Goal: Information Seeking & Learning: Learn about a topic

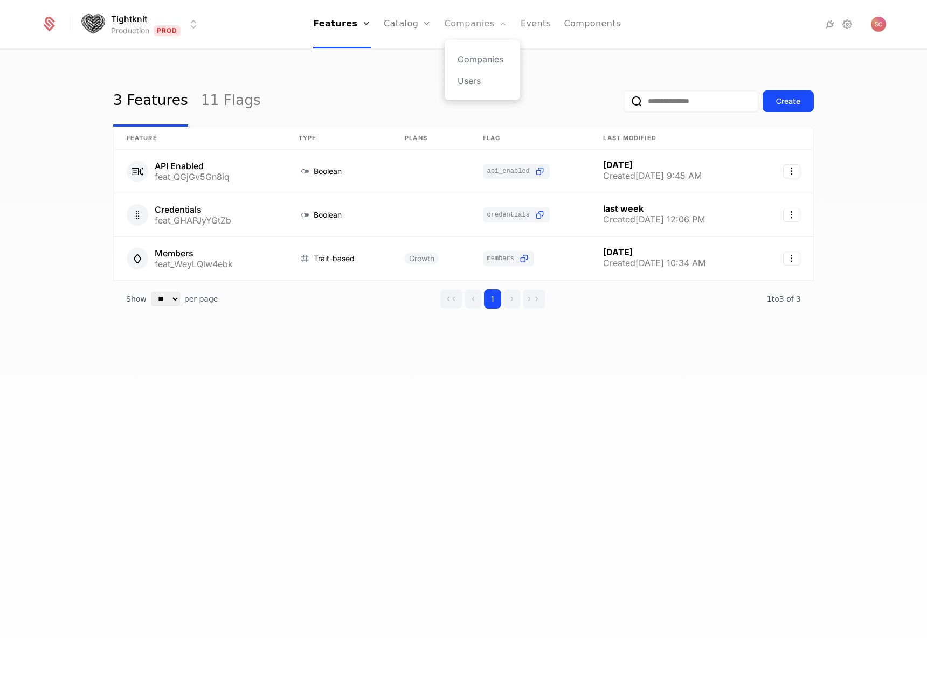
click at [457, 19] on link "Companies" at bounding box center [475, 24] width 63 height 48
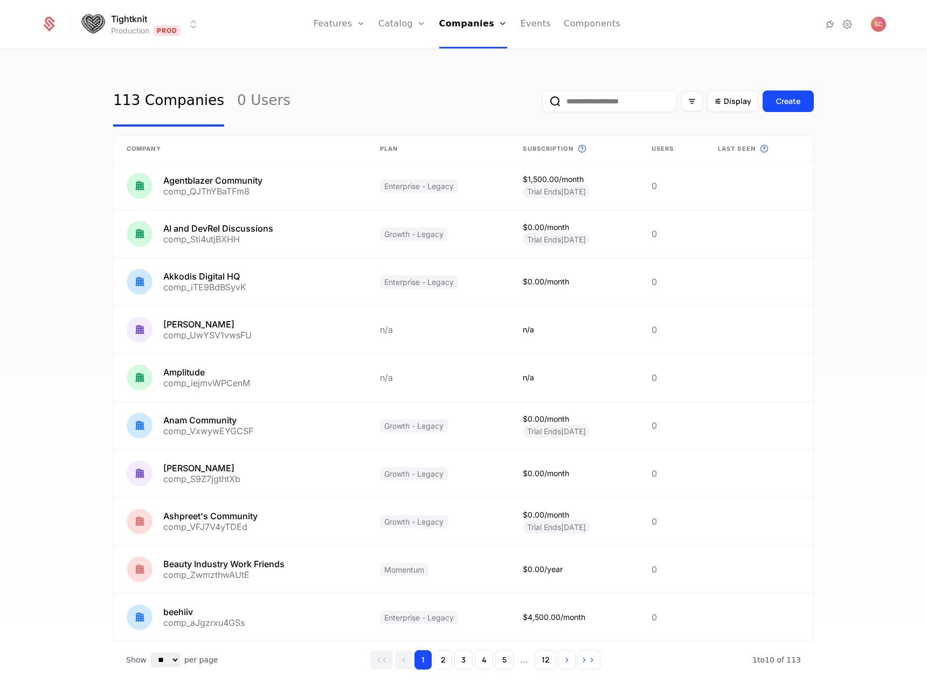
click at [595, 90] on input "email" at bounding box center [609, 101] width 135 height 22
paste input "**********"
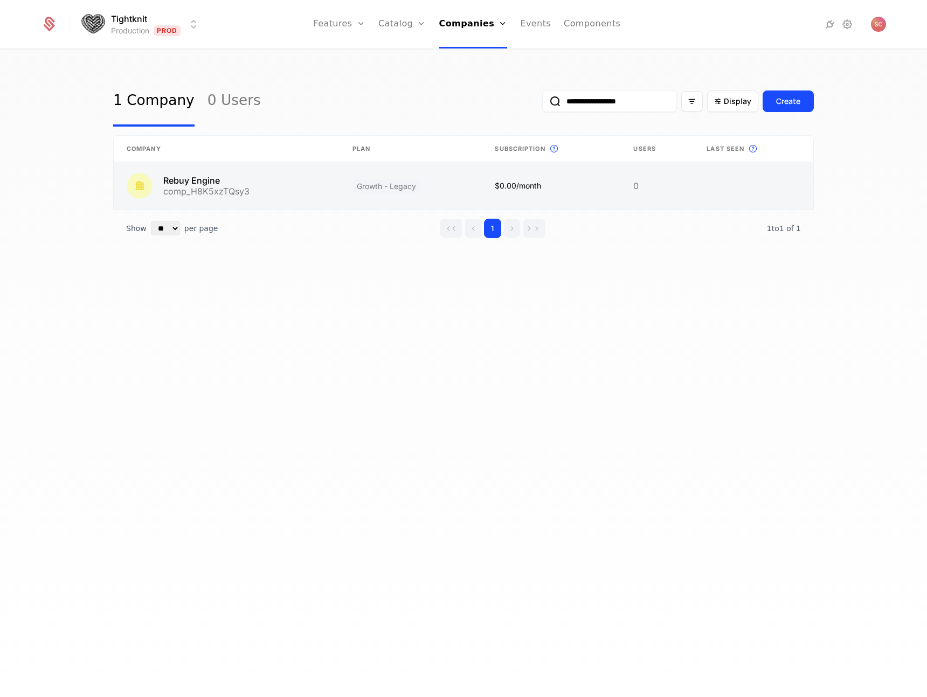
type input "**********"
click at [208, 174] on link at bounding box center [227, 185] width 226 height 47
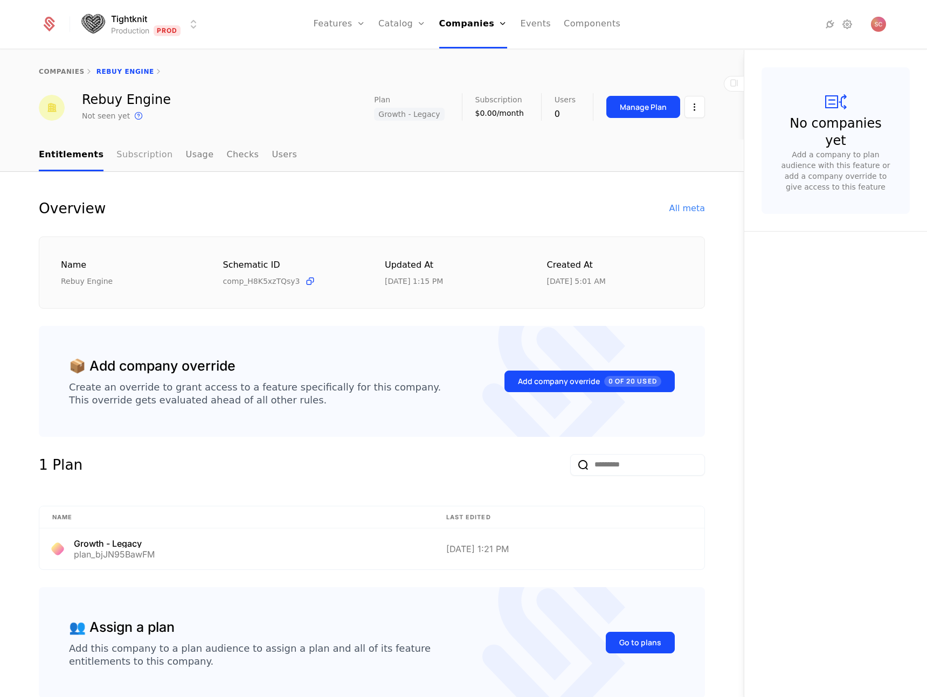
click at [117, 158] on link "Subscription" at bounding box center [144, 156] width 56 height 32
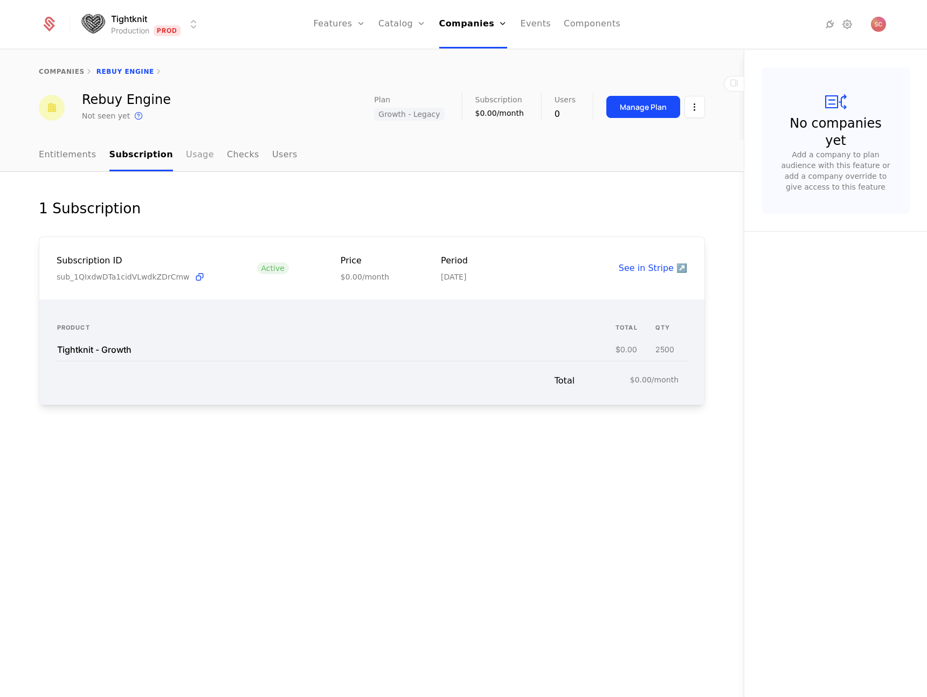
click at [186, 151] on link "Usage" at bounding box center [200, 156] width 28 height 32
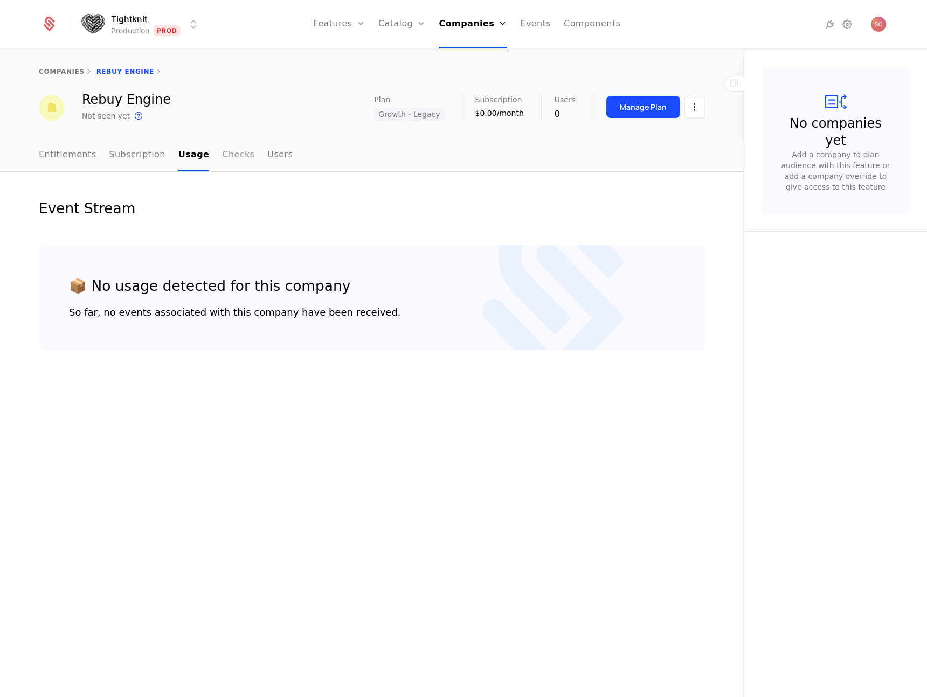
click at [222, 158] on link "Checks" at bounding box center [238, 156] width 32 height 32
click at [61, 158] on link "Entitlements" at bounding box center [68, 156] width 58 height 32
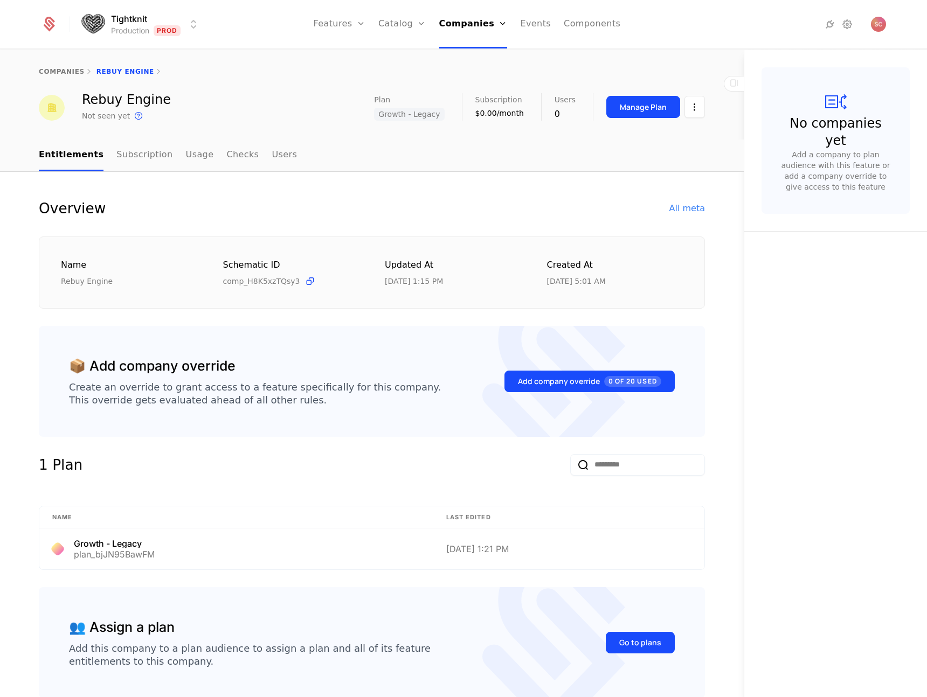
drag, startPoint x: 372, startPoint y: 260, endPoint x: 437, endPoint y: 281, distance: 68.5
click at [437, 281] on div "Name Rebuy Engine Schematic ID comp_H8K5xzTQsy3 Updated at [DATE] 1:15 PM Creat…" at bounding box center [372, 273] width 622 height 29
click at [437, 281] on div "[DATE] 1:15 PM" at bounding box center [453, 281] width 136 height 11
drag, startPoint x: 437, startPoint y: 283, endPoint x: 375, endPoint y: 280, distance: 62.1
click at [375, 280] on div "Name Rebuy Engine Schematic ID comp_H8K5xzTQsy3 Updated at [DATE] 1:15 PM Creat…" at bounding box center [372, 273] width 622 height 29
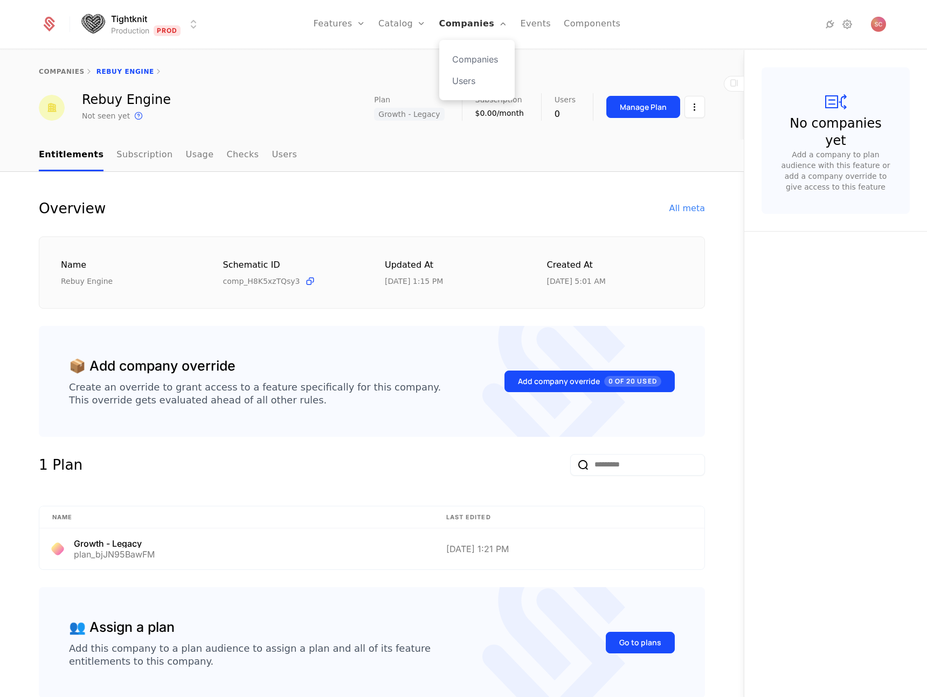
click at [461, 21] on link "Companies" at bounding box center [473, 24] width 68 height 48
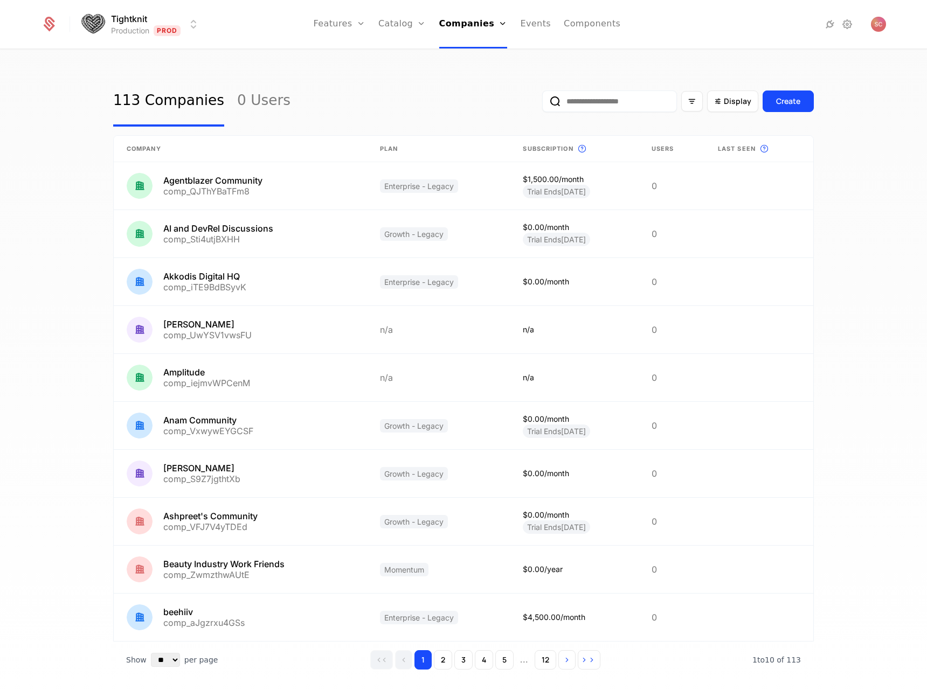
click at [616, 105] on input "email" at bounding box center [609, 101] width 135 height 22
paste input "**********"
type input "**********"
click at [542, 103] on button "submit" at bounding box center [542, 103] width 0 height 0
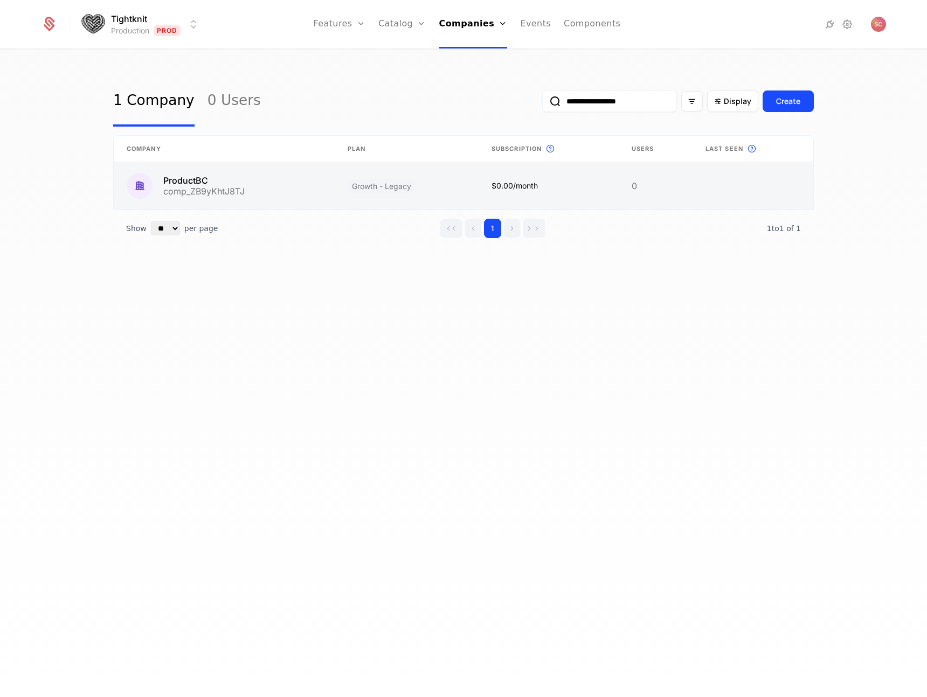
click at [217, 175] on link at bounding box center [224, 185] width 221 height 47
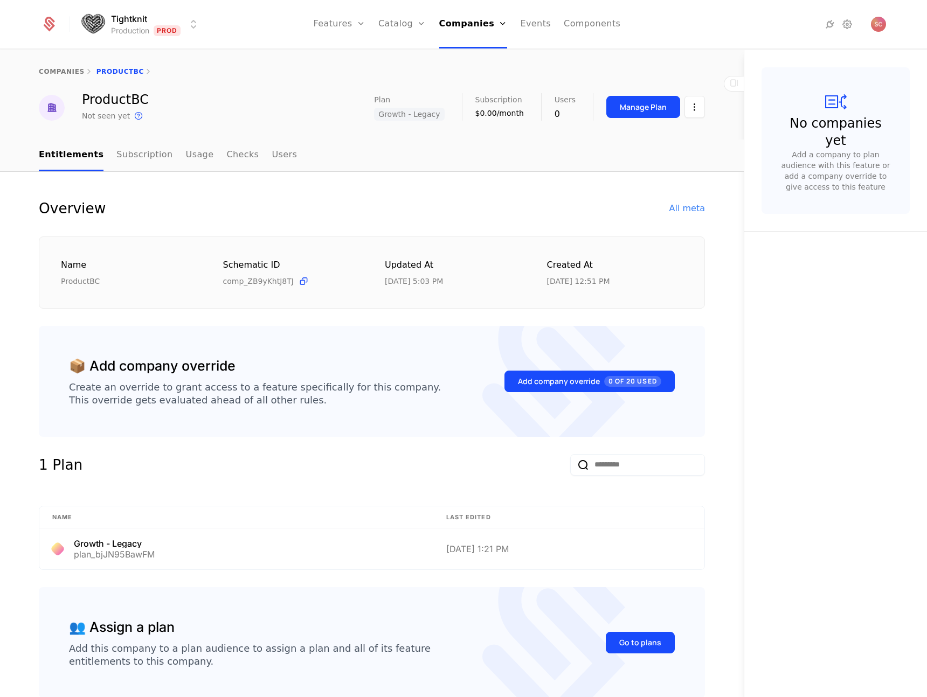
drag, startPoint x: 398, startPoint y: 277, endPoint x: 448, endPoint y: 277, distance: 50.1
click at [448, 277] on div "[DATE] 5:03 PM" at bounding box center [453, 281] width 136 height 11
click at [124, 148] on link "Subscription" at bounding box center [144, 156] width 56 height 32
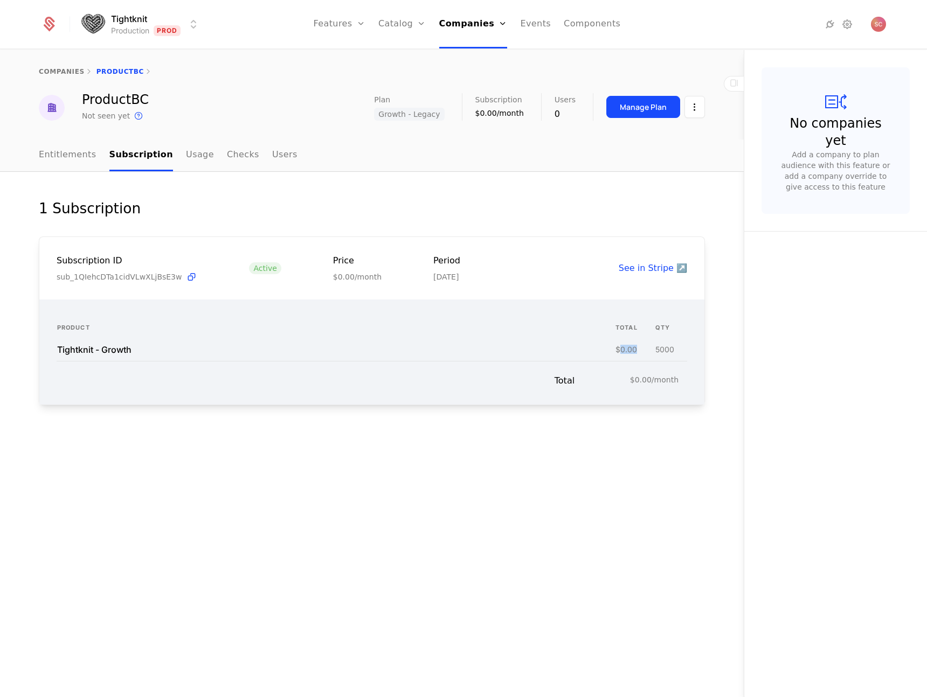
drag, startPoint x: 638, startPoint y: 353, endPoint x: 621, endPoint y: 352, distance: 16.7
click at [621, 352] on td "$0.00" at bounding box center [635, 350] width 40 height 22
click at [363, 427] on div "1 Subscription Subscription ID sub_1QIehcDTa1cidVLwXLjBsE3w Active Price $0.00/…" at bounding box center [372, 319] width 666 height 242
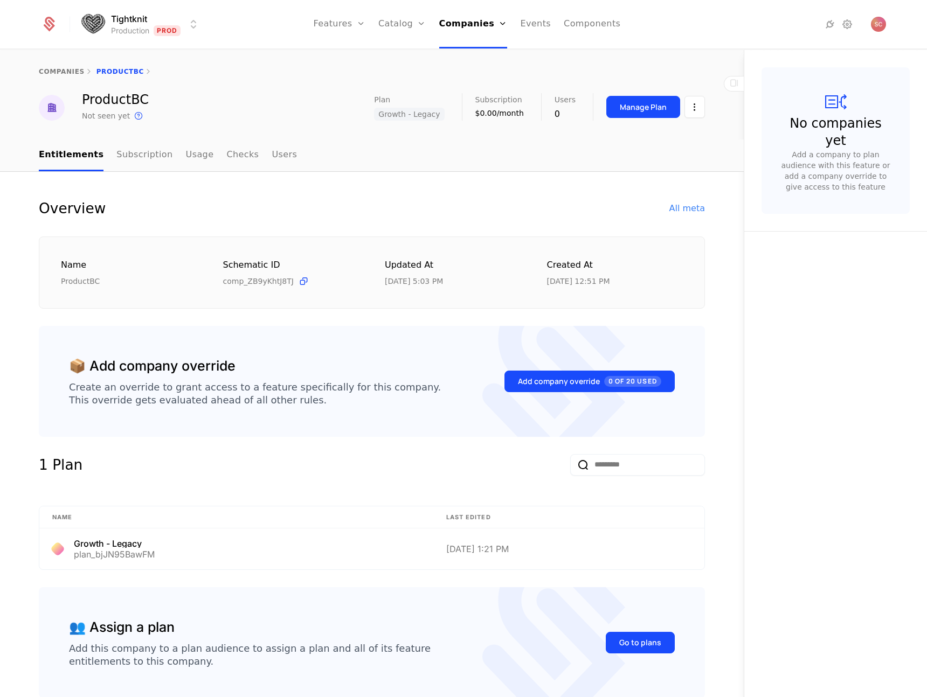
scroll to position [61, 0]
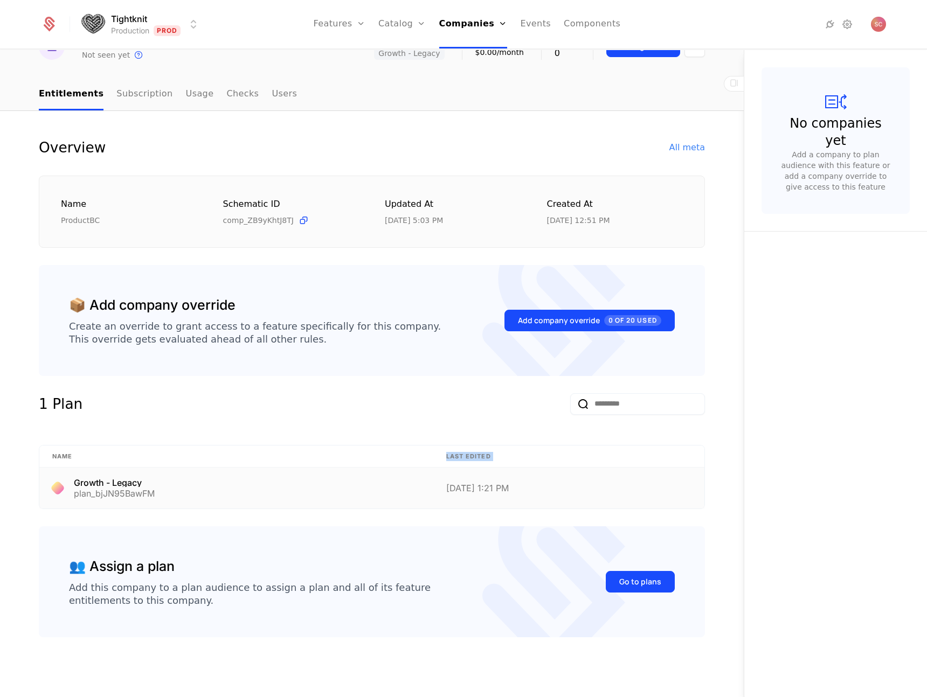
click at [112, 468] on table "Name Last edited Growth - Legacy plan_bjJN95BawFM [DATE] 1:21 PM" at bounding box center [372, 477] width 666 height 65
click at [120, 480] on div "Growth - Legacy" at bounding box center [114, 482] width 81 height 9
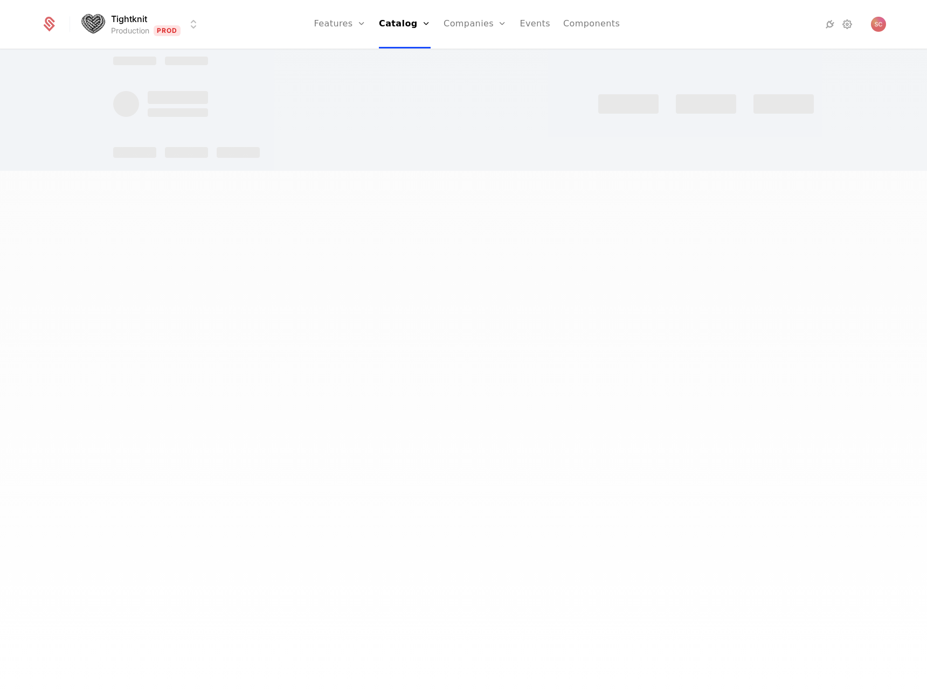
click at [34, 487] on div at bounding box center [463, 348] width 927 height 697
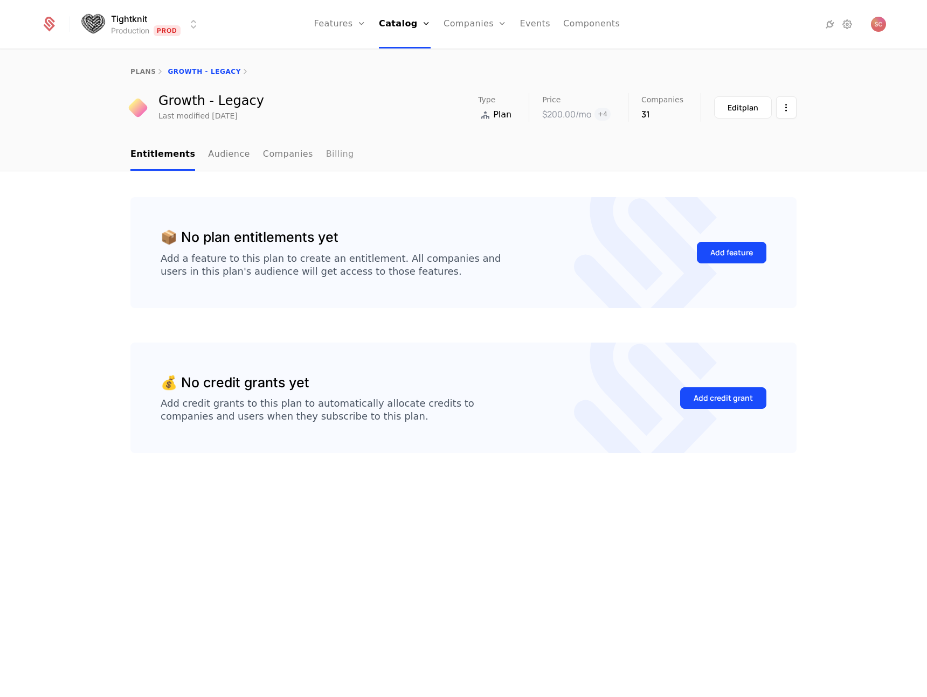
click at [335, 148] on link "Billing" at bounding box center [340, 155] width 28 height 32
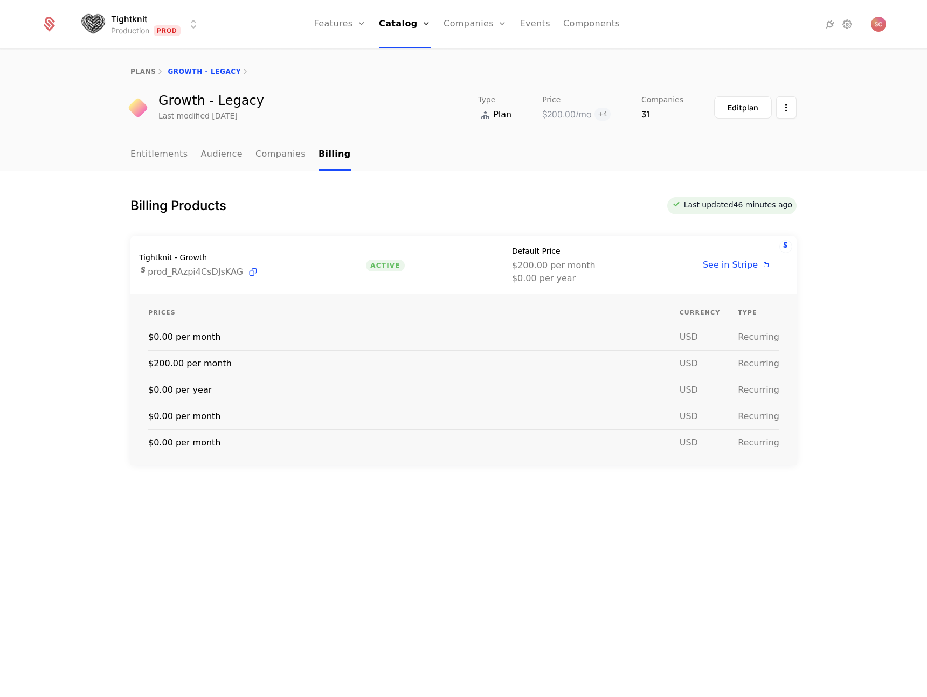
click at [432, 108] on div "Growth - Legacy Last modified [DATE] Type Plan Price $200.00 /mo + 4 Companies …" at bounding box center [463, 107] width 666 height 29
drag, startPoint x: 168, startPoint y: 363, endPoint x: 262, endPoint y: 364, distance: 94.3
click at [262, 364] on td "$200.00 per month" at bounding box center [413, 363] width 531 height 26
click at [275, 365] on td "$200.00 per month" at bounding box center [413, 363] width 531 height 26
click at [729, 269] on span "See in Stripe" at bounding box center [729, 265] width 55 height 10
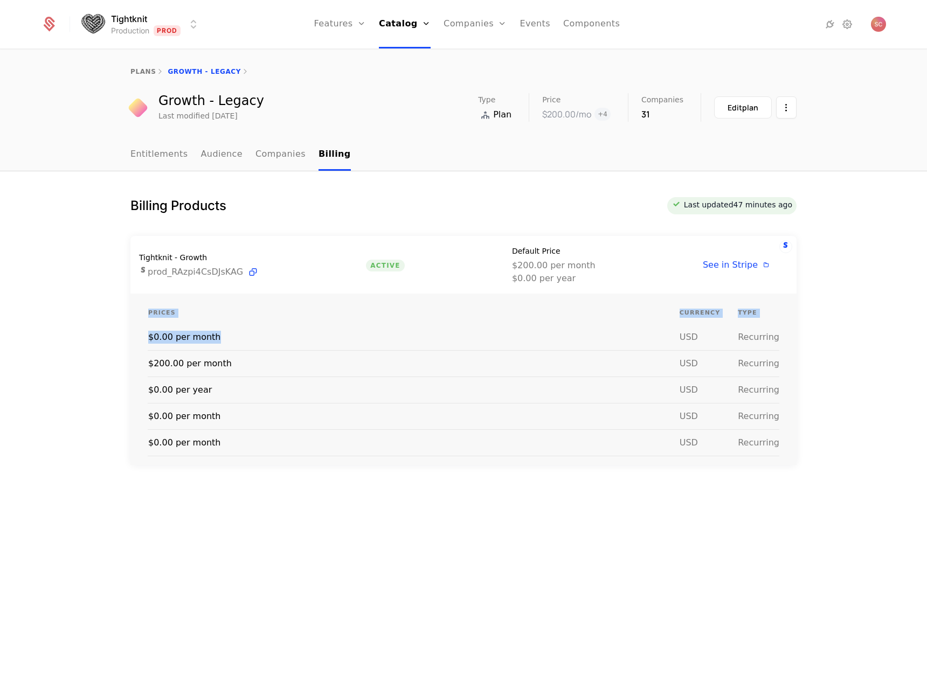
drag, startPoint x: 607, startPoint y: 344, endPoint x: 780, endPoint y: 429, distance: 192.5
click at [779, 428] on div "Prices Currency Type $0.00 per month usd Recurring $200.00 per month usd Recurr…" at bounding box center [463, 379] width 666 height 171
click at [787, 428] on div "Prices Currency Type $0.00 per month usd Recurring $200.00 per month usd Recurr…" at bounding box center [463, 379] width 666 height 171
click at [148, 73] on link "plans" at bounding box center [142, 72] width 25 height 8
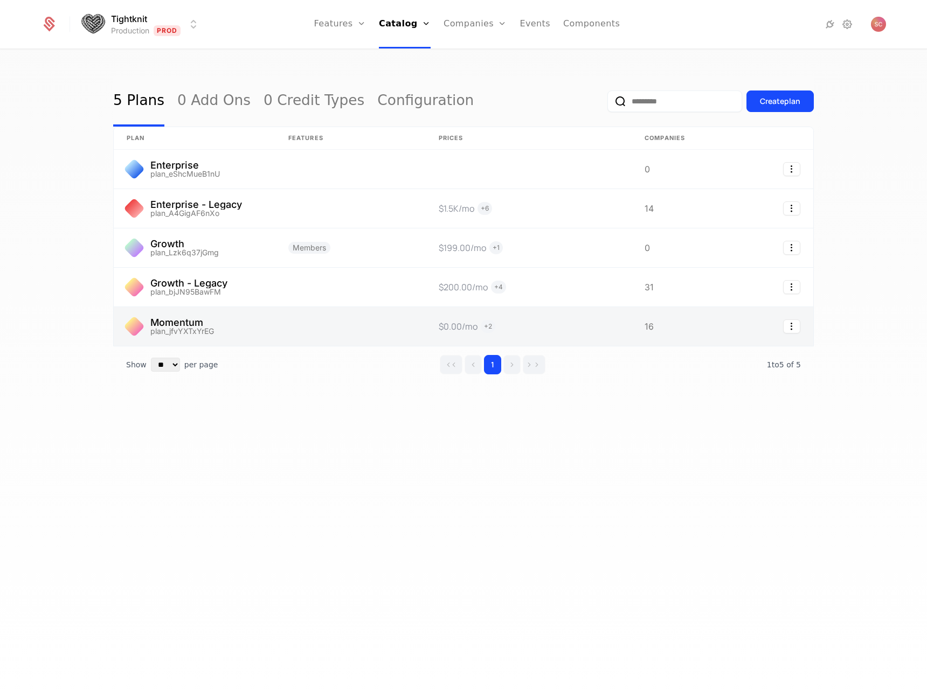
click at [221, 325] on link at bounding box center [195, 326] width 162 height 39
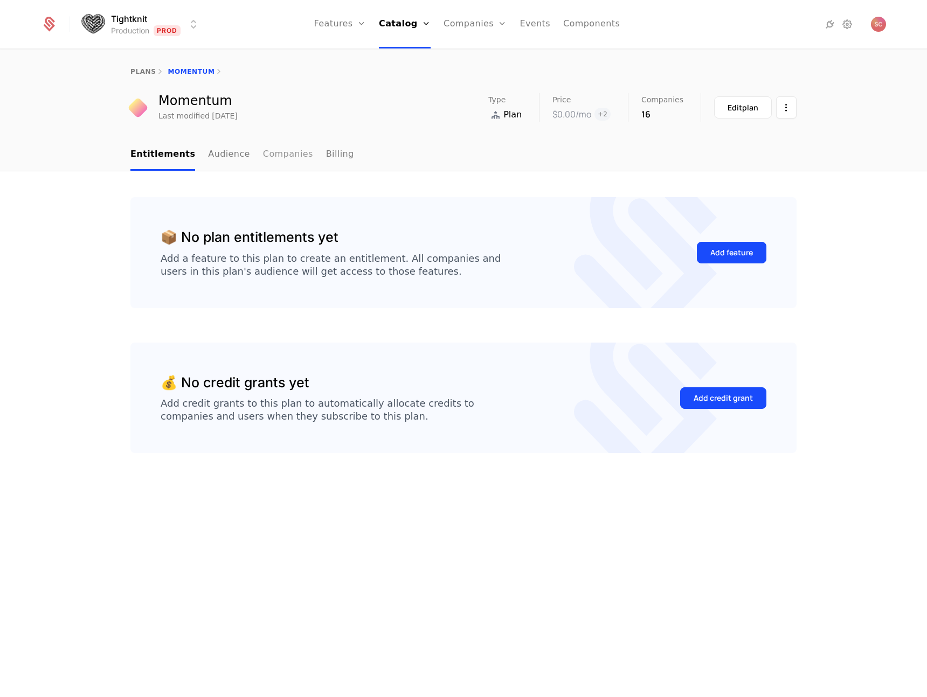
click at [297, 151] on link "Companies" at bounding box center [288, 155] width 50 height 32
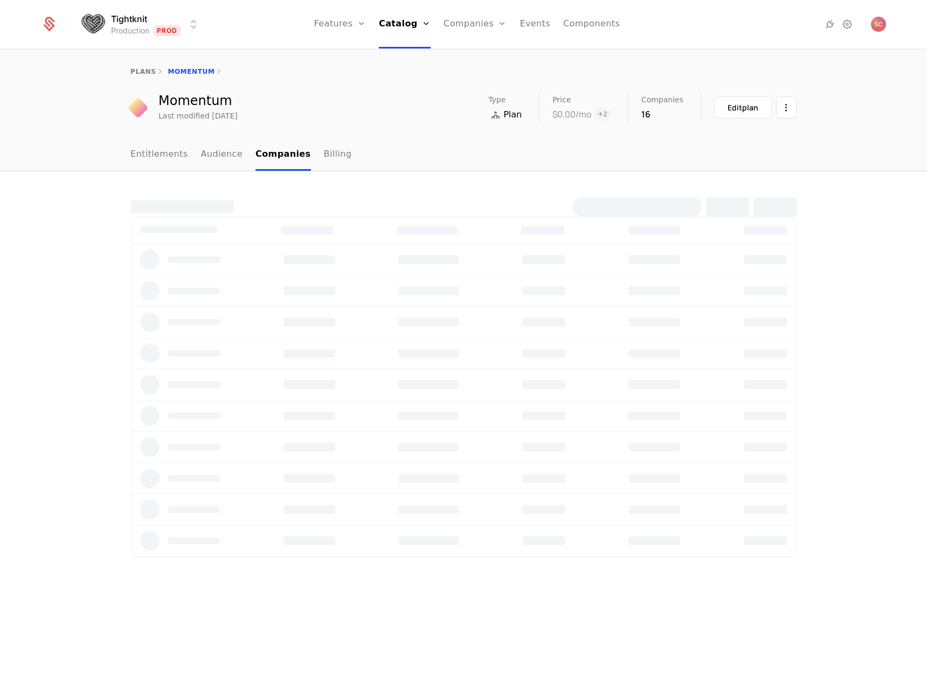
click at [345, 157] on nav "Entitlements Audience Companies Billing" at bounding box center [463, 155] width 666 height 32
click at [324, 158] on link "Billing" at bounding box center [338, 155] width 28 height 32
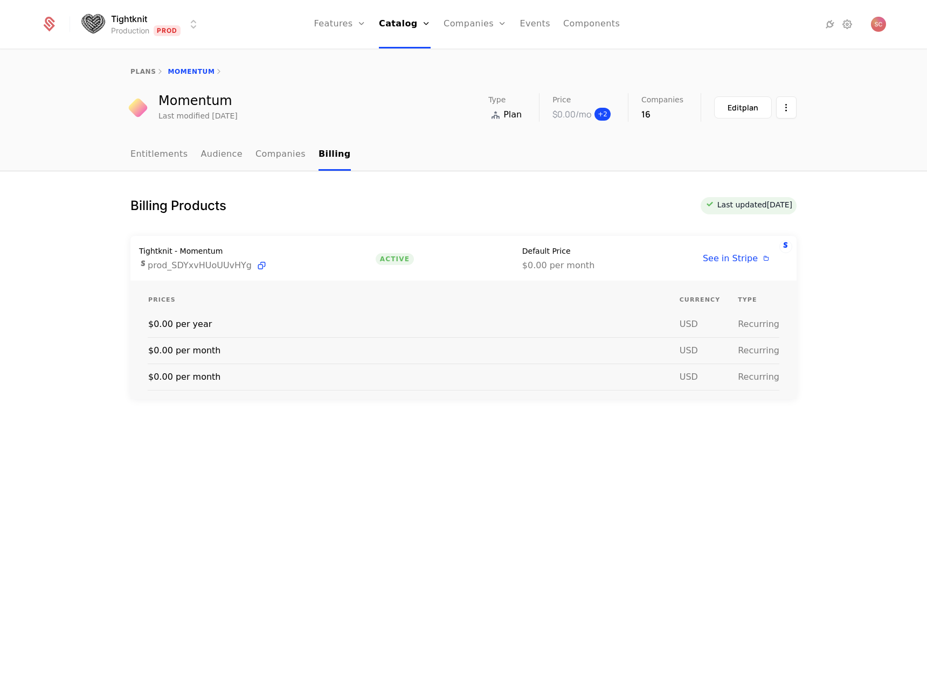
click at [609, 113] on span "+ 2" at bounding box center [602, 114] width 16 height 13
click at [681, 180] on div "Billing Products Last updated [DATE] Tightknit - Momentum prod_SDYxvHUoUUvHYg A…" at bounding box center [463, 434] width 927 height 526
click at [445, 171] on div "Entitlements Audience Companies Billing" at bounding box center [463, 155] width 927 height 32
